Goal: Browse casually: Explore the website without a specific task or goal

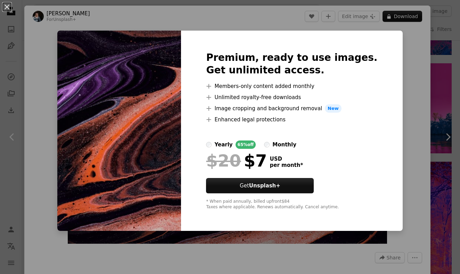
scroll to position [0, 450]
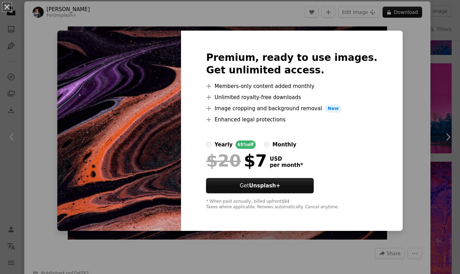
click at [404, 60] on div "An X shape Premium, ready to use images. Get unlimited access. A plus sign Memb…" at bounding box center [230, 137] width 460 height 274
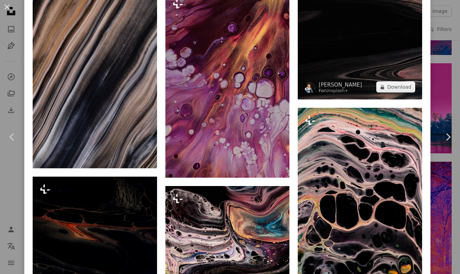
scroll to position [1835, 0]
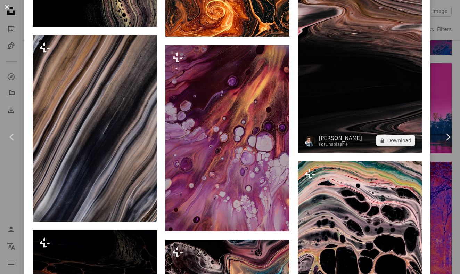
click at [344, 67] on img at bounding box center [359, 60] width 124 height 186
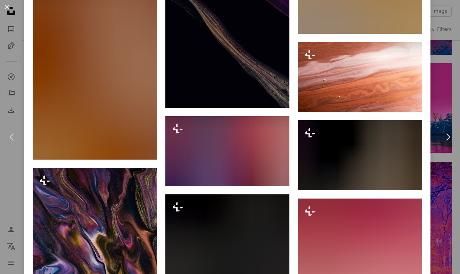
scroll to position [1405, 0]
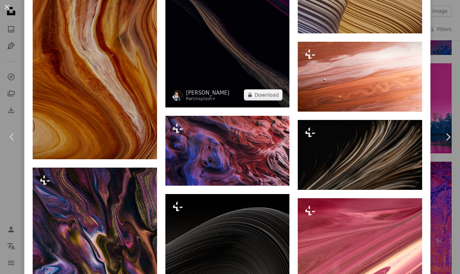
click at [260, 88] on img at bounding box center [227, 14] width 124 height 186
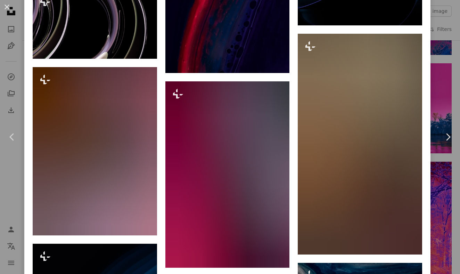
scroll to position [1750, 0]
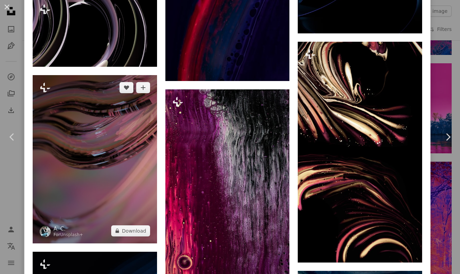
click at [117, 167] on img at bounding box center [95, 159] width 124 height 168
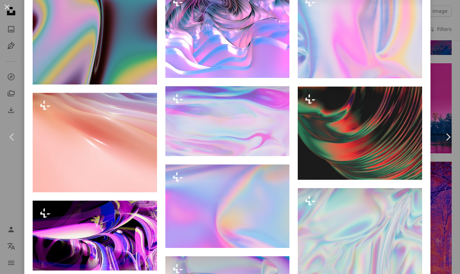
scroll to position [716, 0]
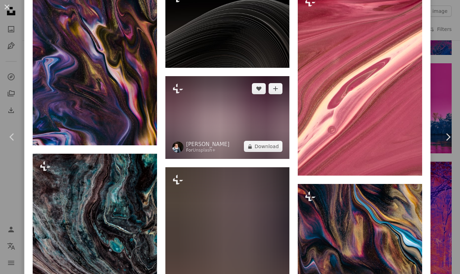
scroll to position [1596, 0]
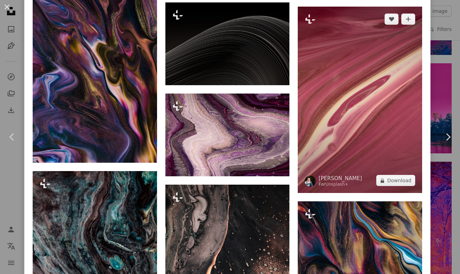
click at [361, 83] on img at bounding box center [359, 100] width 124 height 186
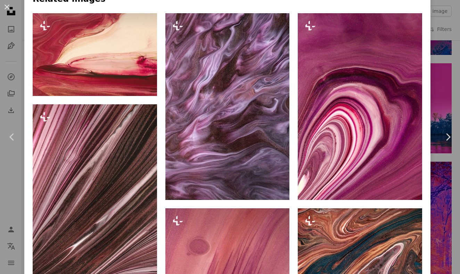
scroll to position [498, 0]
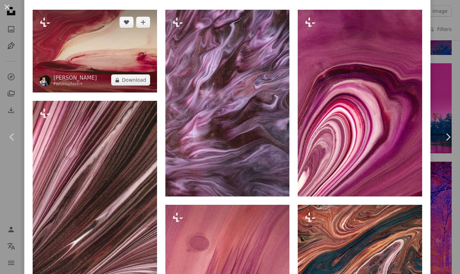
click at [129, 56] on img at bounding box center [95, 51] width 124 height 83
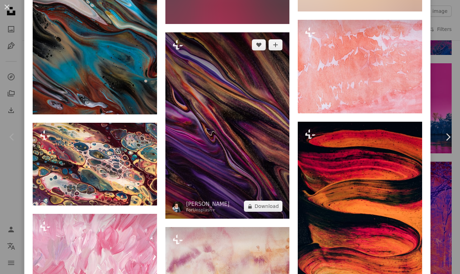
scroll to position [3388, 0]
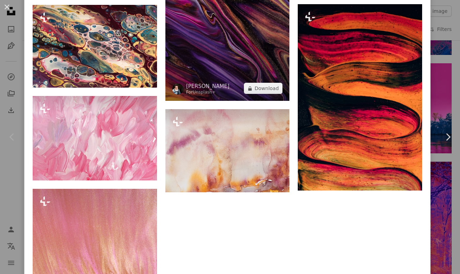
click at [221, 32] on img at bounding box center [227, 8] width 124 height 186
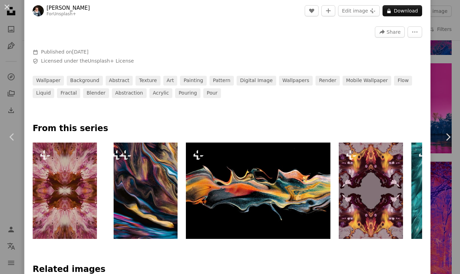
scroll to position [225, 0]
